Goal: Task Accomplishment & Management: Manage account settings

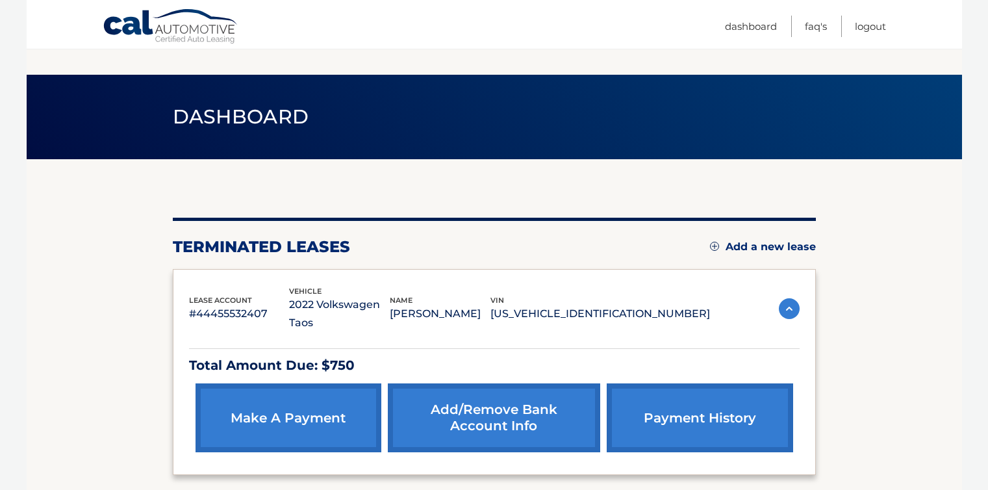
scroll to position [103, 0]
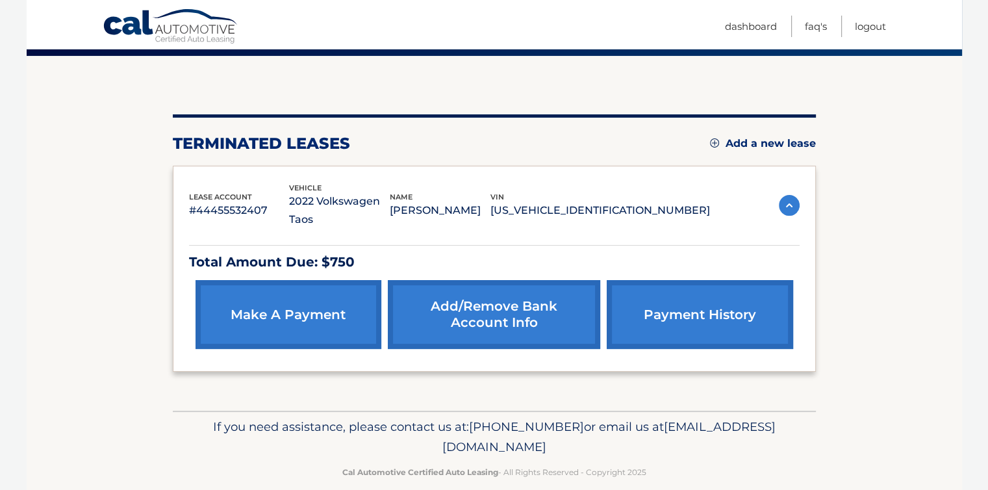
click at [353, 280] on link "make a payment" at bounding box center [289, 314] width 186 height 69
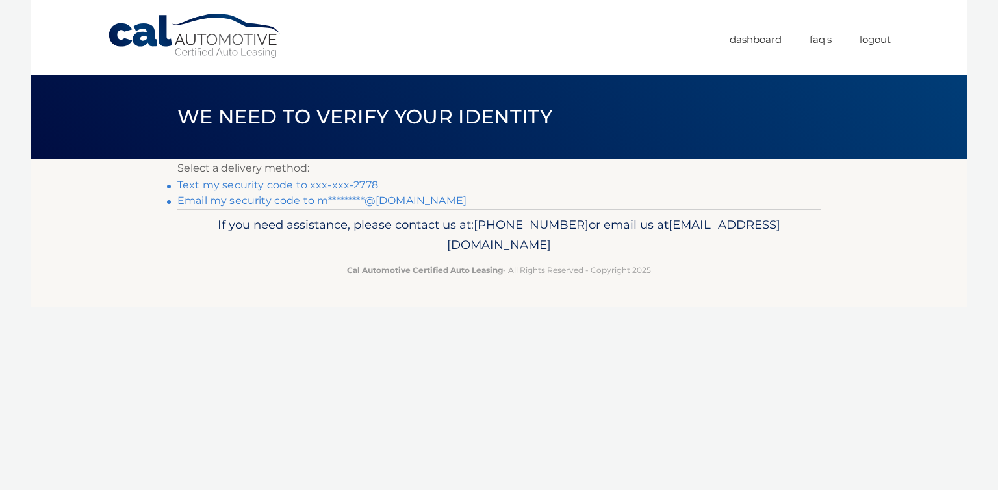
click at [281, 183] on link "Text my security code to xxx-xxx-2778" at bounding box center [277, 185] width 201 height 12
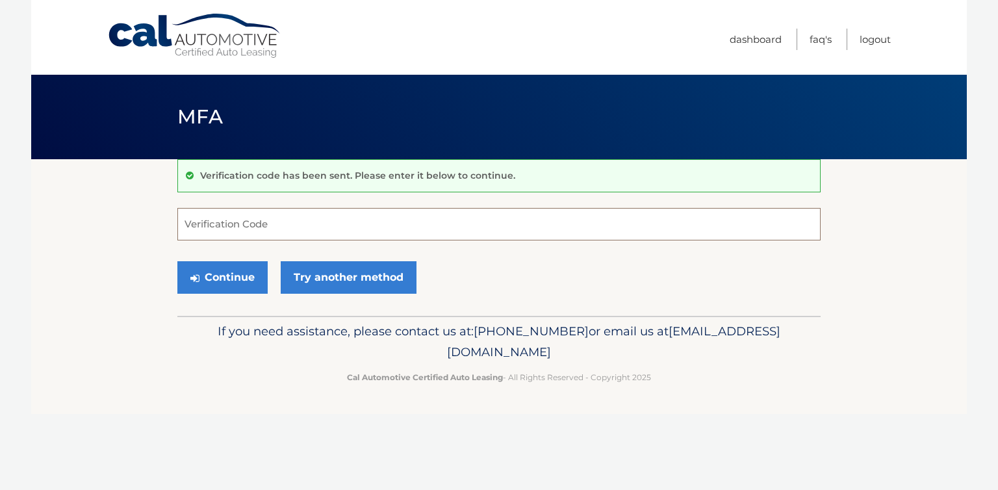
click at [266, 225] on input "Verification Code" at bounding box center [498, 224] width 643 height 32
type input "472388"
click at [235, 273] on button "Continue" at bounding box center [222, 277] width 90 height 32
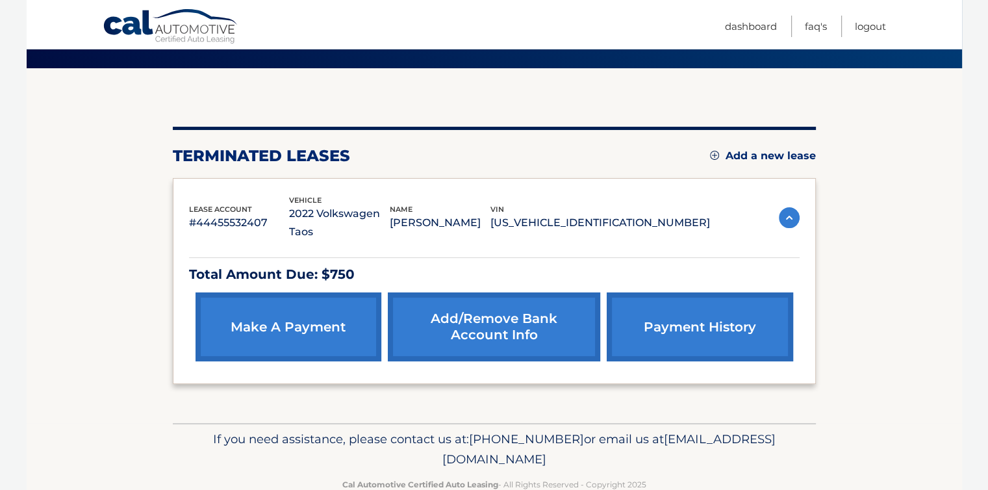
scroll to position [101, 0]
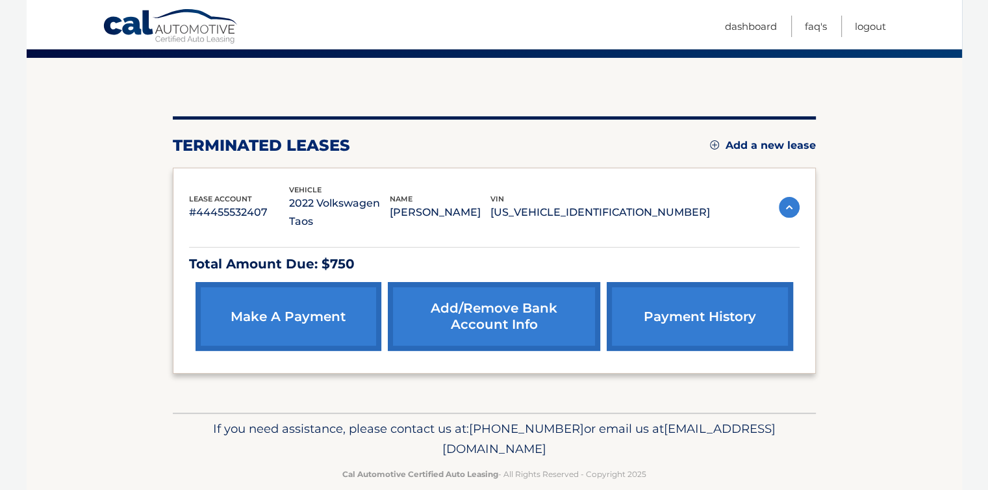
click at [434, 282] on link "Add/Remove bank account info" at bounding box center [494, 316] width 212 height 69
